Goal: Check status: Check status

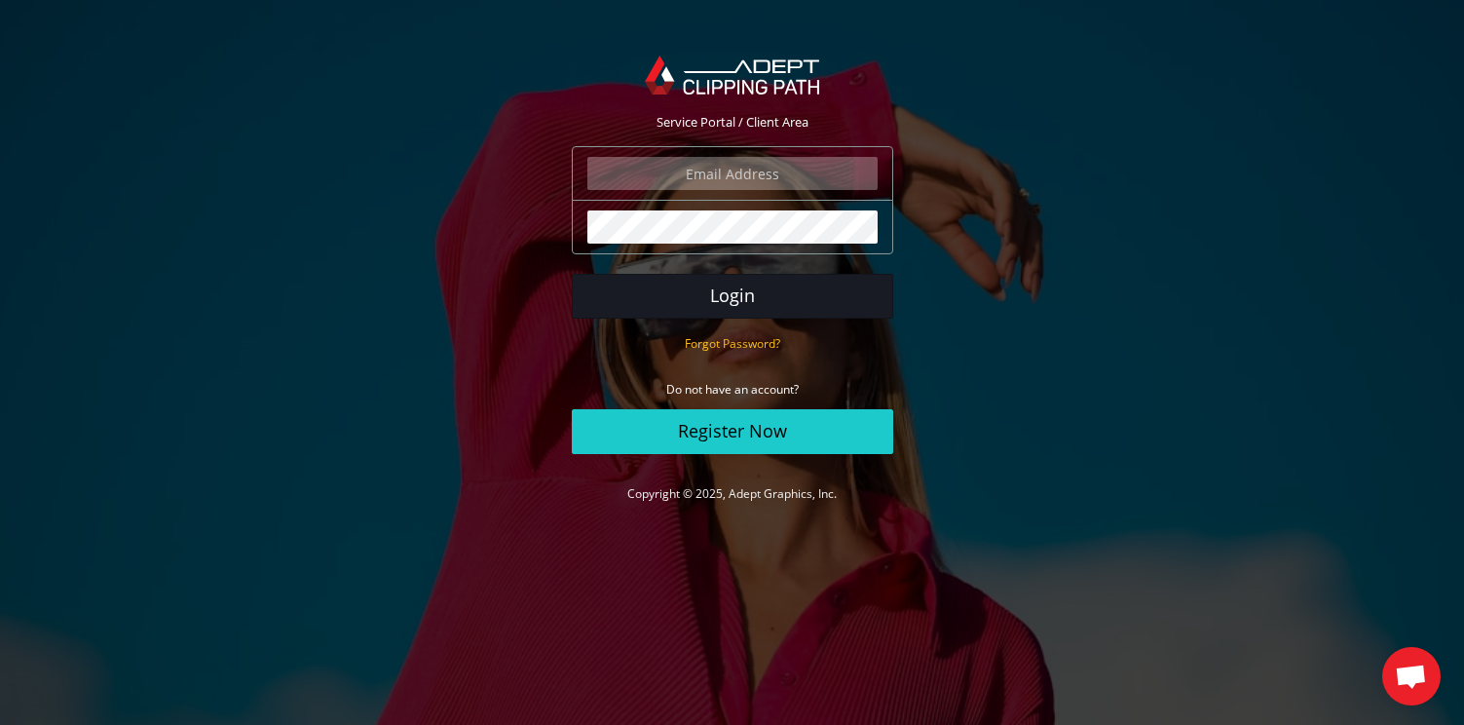
type input "marksommerlund@shoechapter.com"
click at [635, 299] on button "Login" at bounding box center [732, 296] width 321 height 45
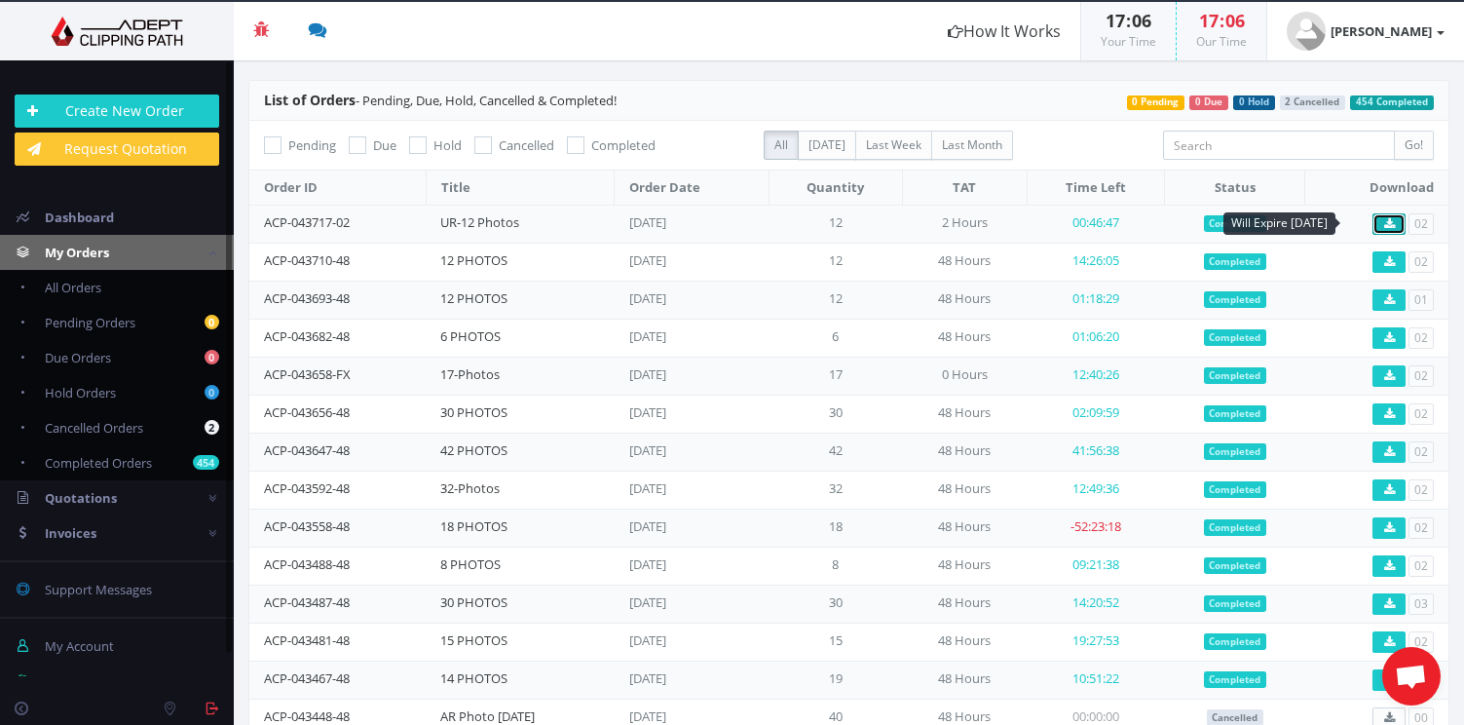
click at [1384, 224] on icon at bounding box center [1389, 224] width 11 height 12
